Goal: Task Accomplishment & Management: Use online tool/utility

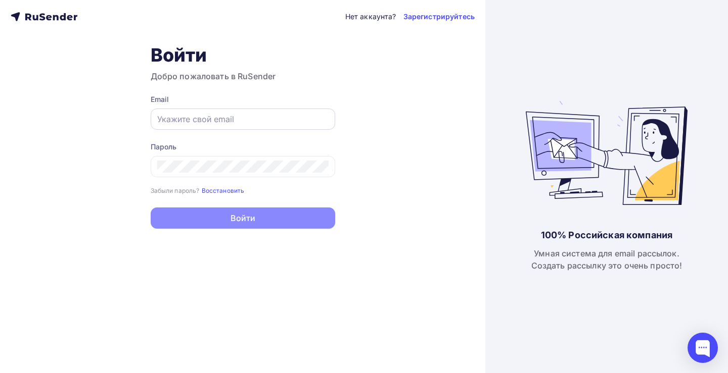
click at [186, 120] on input "text" at bounding box center [242, 119] width 171 height 12
paste input "madinadj37@gmail.com"
type input "madinadj37@gmail.com"
click at [299, 302] on div "Нет аккаунта? Зарегистрируйтесь Войти Добро пожаловать в RuSender Email madinad…" at bounding box center [242, 186] width 485 height 373
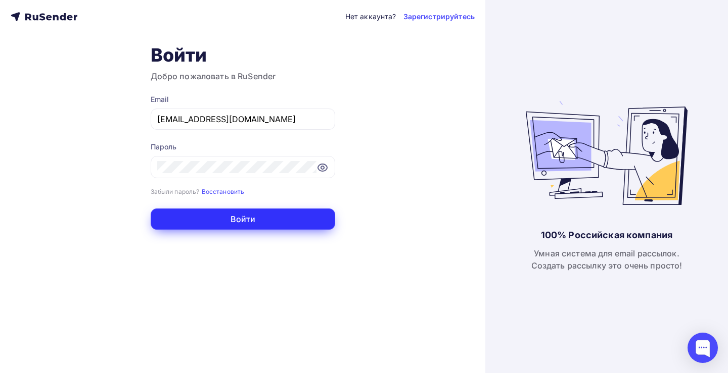
click at [245, 220] on button "Войти" at bounding box center [243, 219] width 184 height 21
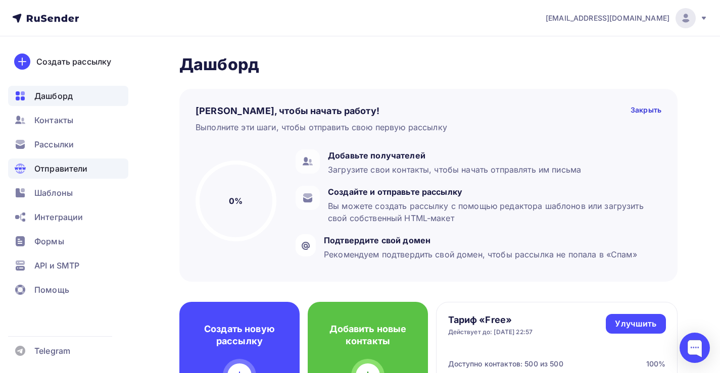
click at [46, 170] on span "Отправители" at bounding box center [61, 169] width 54 height 12
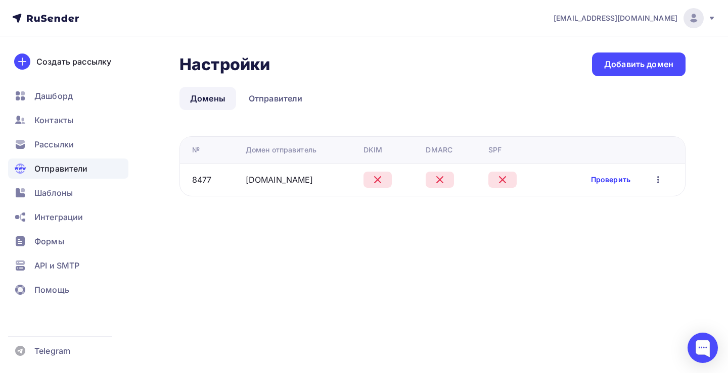
click at [605, 180] on link "Проверить" at bounding box center [610, 180] width 39 height 10
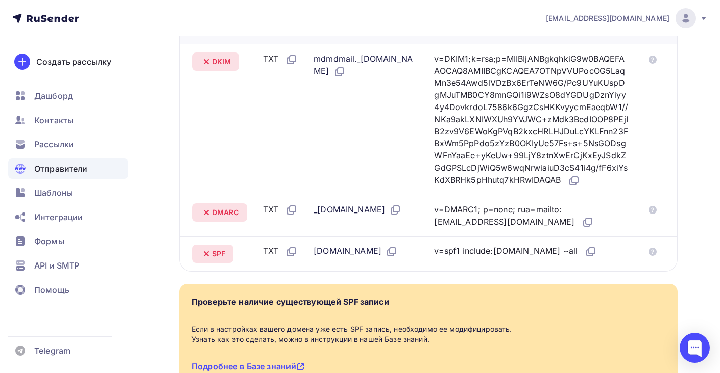
scroll to position [244, 0]
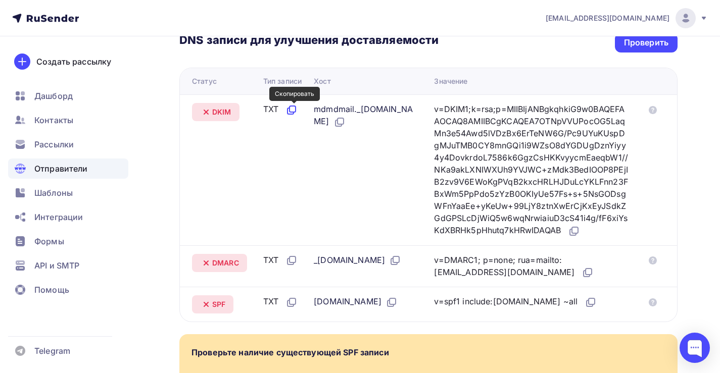
click at [294, 111] on icon at bounding box center [291, 110] width 12 height 12
click at [279, 234] on td "TXT" at bounding box center [284, 169] width 51 height 151
click at [346, 123] on icon at bounding box center [339, 122] width 12 height 12
click at [580, 237] on icon at bounding box center [574, 231] width 12 height 12
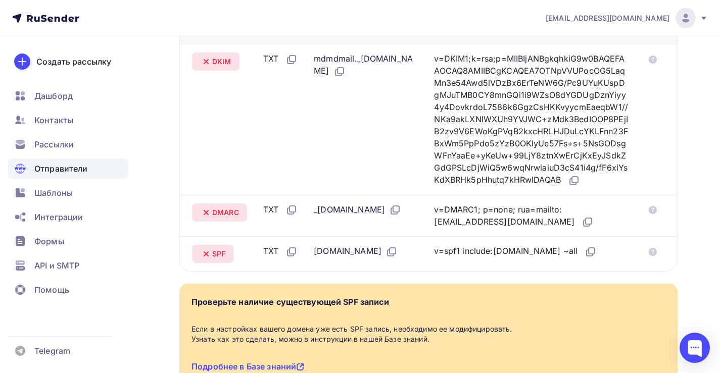
scroll to position [345, 0]
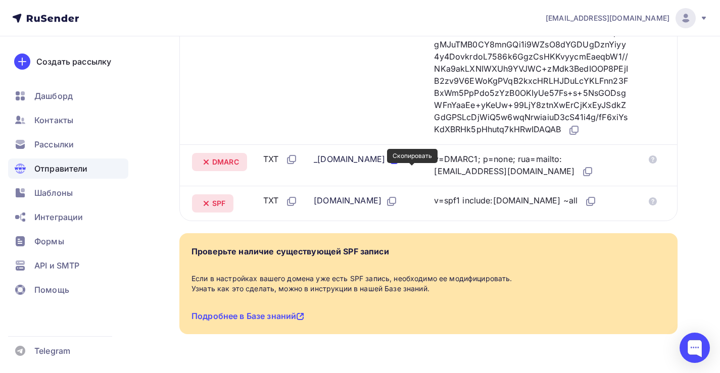
click at [401, 166] on icon at bounding box center [395, 160] width 12 height 12
click at [582, 178] on icon at bounding box center [588, 172] width 12 height 12
click at [294, 208] on icon at bounding box center [291, 202] width 12 height 12
click at [134, 256] on div "Создать рассылку Дашборд Контакты Рассылки Отправители Шаблоны Интеграции Формы…" at bounding box center [68, 204] width 136 height 337
click at [390, 204] on icon at bounding box center [393, 201] width 6 height 6
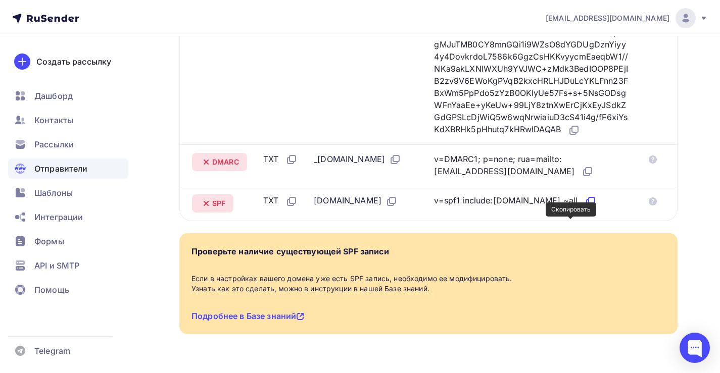
click at [589, 204] on icon at bounding box center [592, 201] width 6 height 6
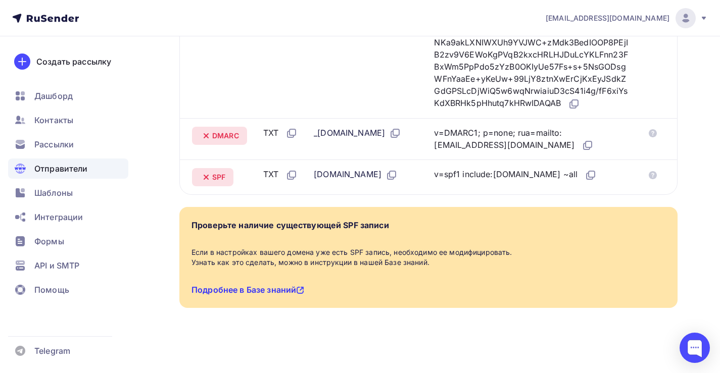
click at [283, 292] on link "Подробнее в Базе знаний" at bounding box center [247, 290] width 113 height 10
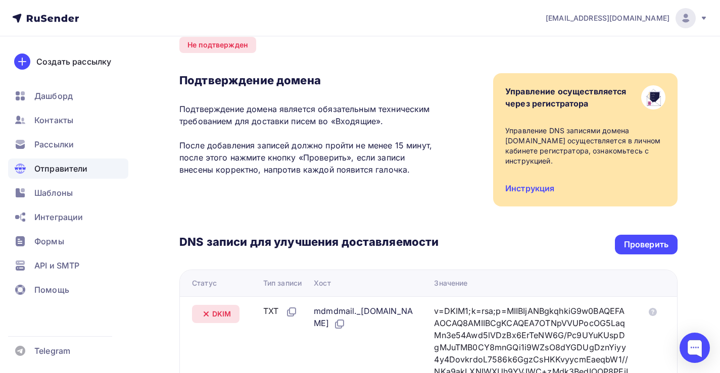
scroll to position [0, 0]
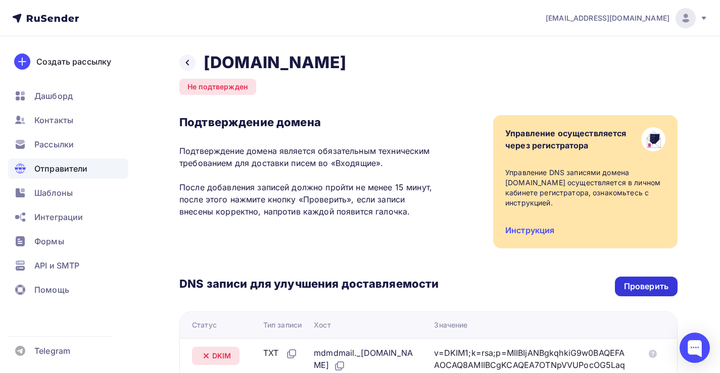
click at [639, 287] on div "Проверить" at bounding box center [646, 287] width 44 height 12
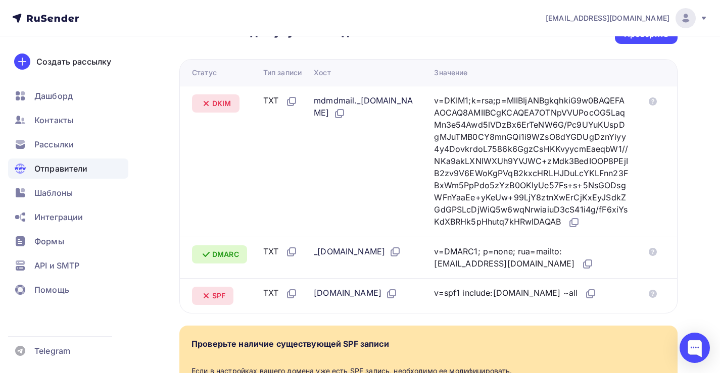
scroll to position [202, 0]
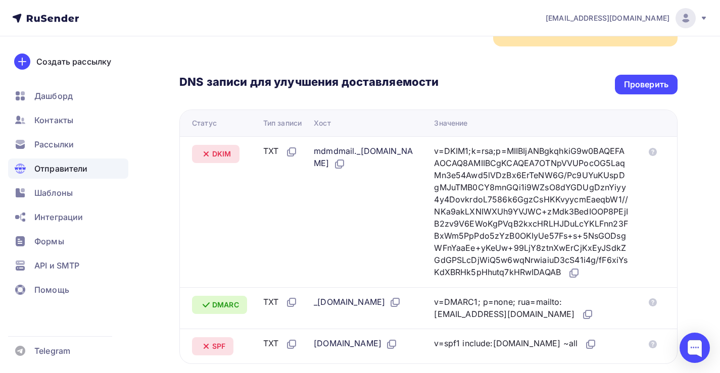
drag, startPoint x: 317, startPoint y: 150, endPoint x: 404, endPoint y: 149, distance: 87.4
click at [404, 149] on div "mdmdmail._domainkey.alphatr.org.ru" at bounding box center [366, 157] width 104 height 25
copy div "mdmdmail._domainkey"
click at [652, 83] on div "Проверить" at bounding box center [646, 85] width 44 height 12
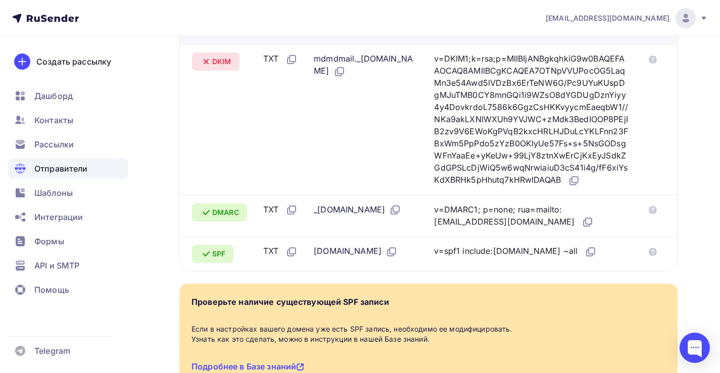
scroll to position [194, 0]
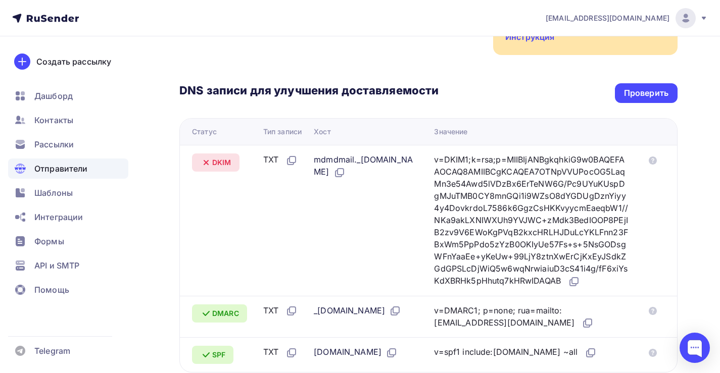
click at [134, 259] on div "Создать рассылку Дашборд Контакты Рассылки Отправители Шаблоны Интеграции Формы…" at bounding box center [68, 204] width 136 height 337
click at [641, 94] on div "Проверить" at bounding box center [646, 93] width 44 height 12
click at [651, 94] on div "Проверить" at bounding box center [646, 93] width 44 height 12
click at [346, 172] on icon at bounding box center [339, 173] width 12 height 12
click at [580, 288] on icon at bounding box center [574, 282] width 12 height 12
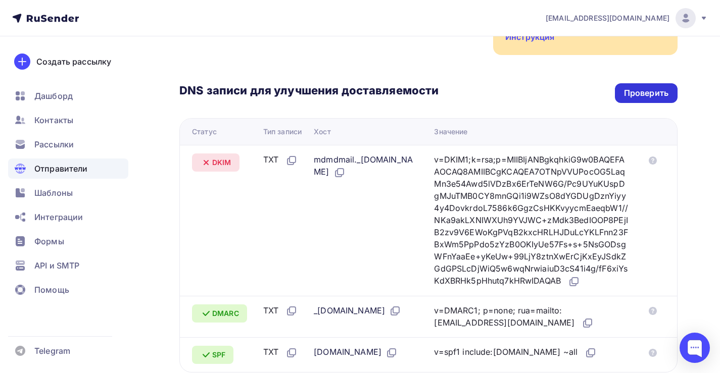
click at [647, 92] on div "Проверить" at bounding box center [646, 93] width 44 height 12
click at [634, 91] on div "Проверить" at bounding box center [646, 93] width 44 height 12
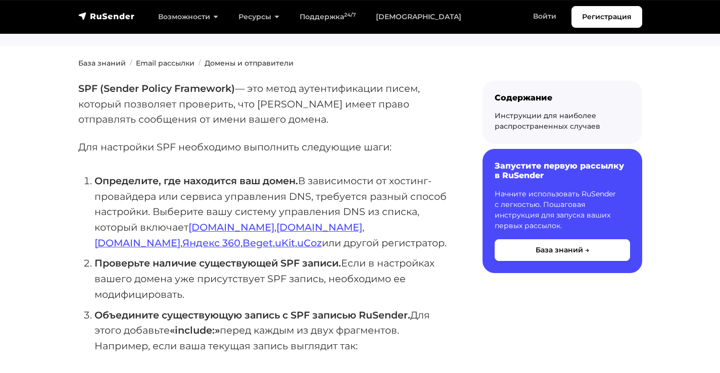
scroll to position [152, 0]
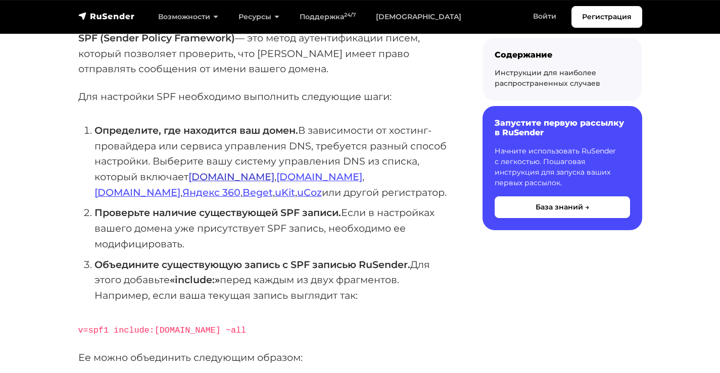
click at [203, 178] on link "[DOMAIN_NAME]" at bounding box center [231, 177] width 86 height 12
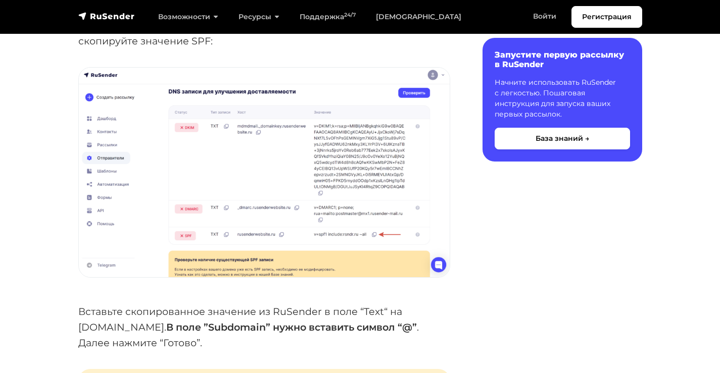
scroll to position [1617, 0]
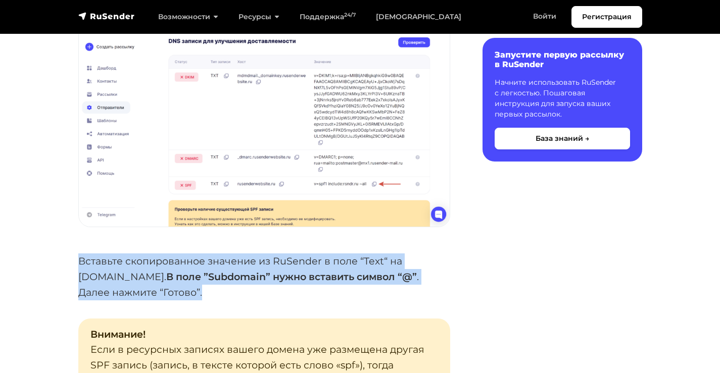
drag, startPoint x: 93, startPoint y: 245, endPoint x: 455, endPoint y: 258, distance: 361.5
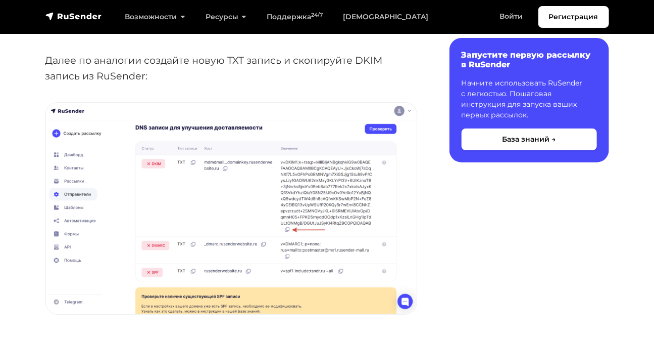
scroll to position [2884, 0]
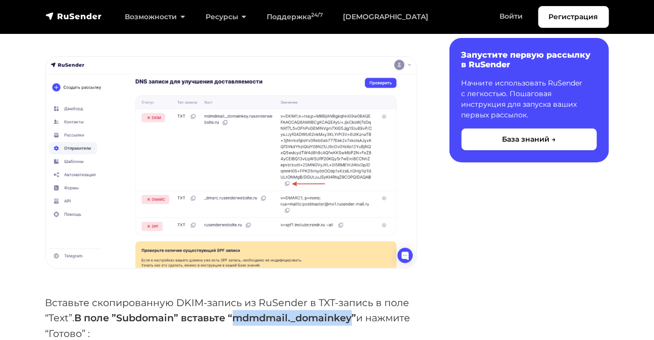
drag, startPoint x: 237, startPoint y: 256, endPoint x: 354, endPoint y: 256, distance: 116.7
click at [355, 311] on strong "В поле ”Subdomain” вставьте “mdmdmail._domainkey”" at bounding box center [216, 317] width 282 height 12
copy strong "mdmdmail._domainkey"
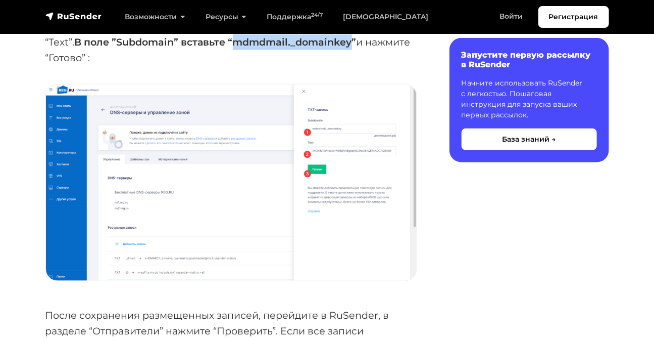
scroll to position [3206, 0]
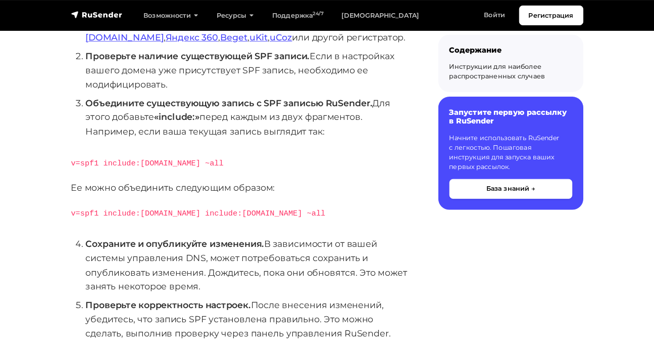
scroll to position [253, 0]
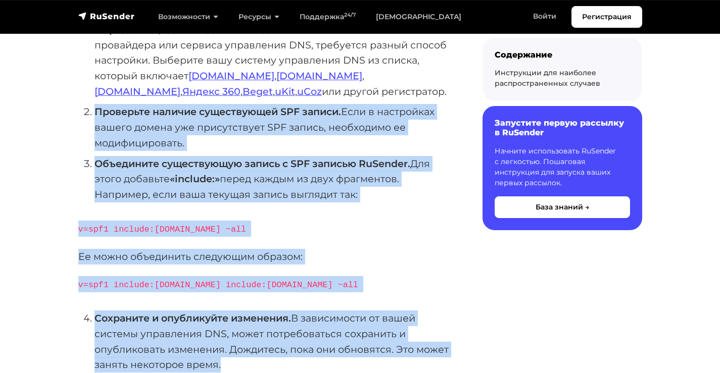
drag, startPoint x: 74, startPoint y: 110, endPoint x: 448, endPoint y: 360, distance: 449.8
copy div "Проверьте наличие существующей SPF записи. Если в настройках вашего домена уже …"
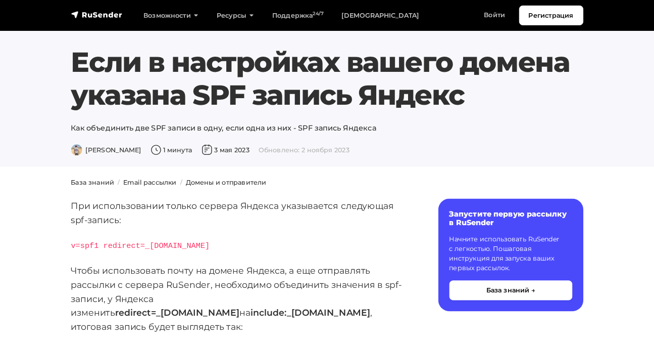
scroll to position [101, 0]
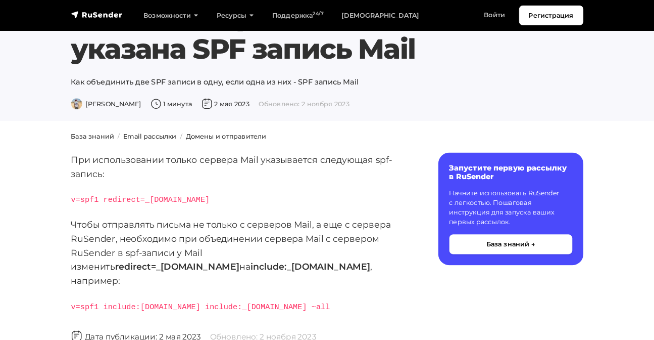
scroll to position [101, 0]
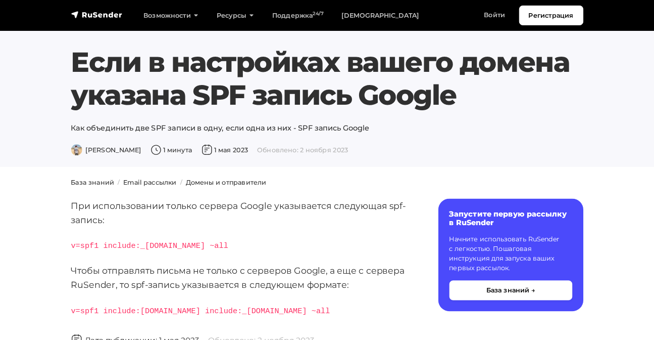
scroll to position [51, 0]
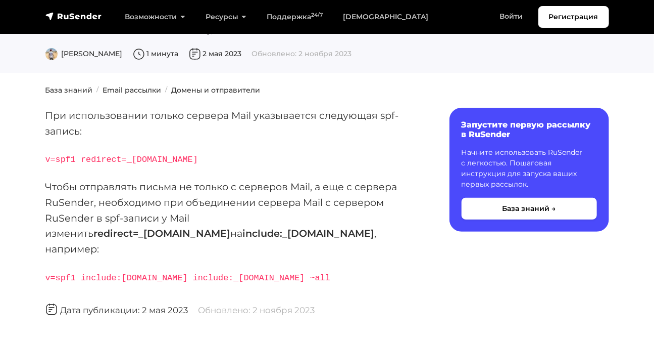
scroll to position [101, 0]
